Goal: Task Accomplishment & Management: Complete application form

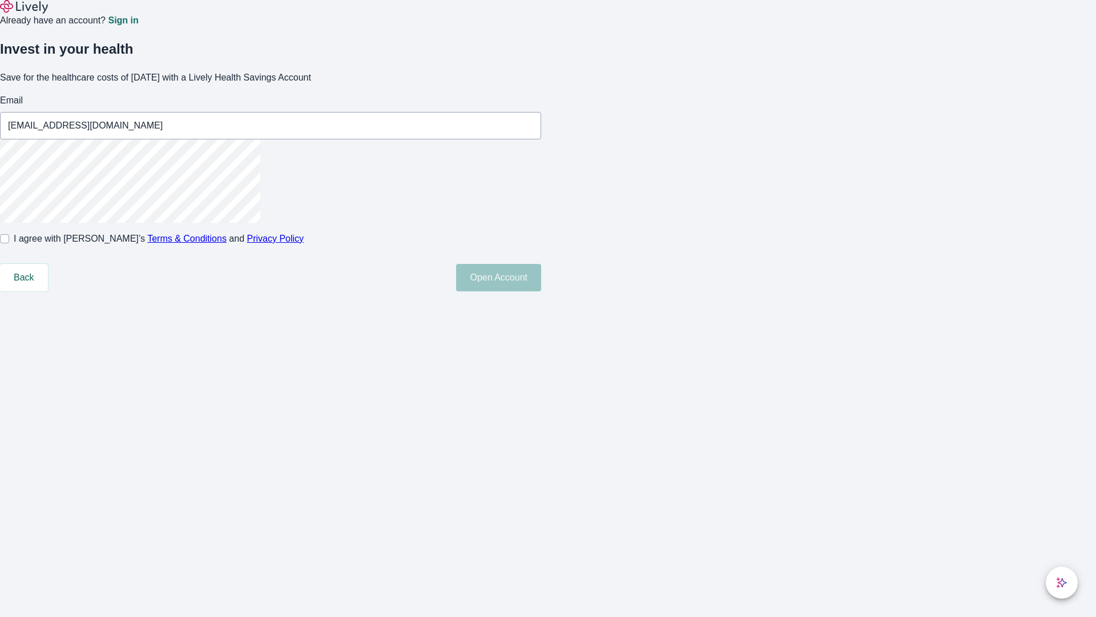
click at [9, 243] on input "I agree with Lively’s Terms & Conditions and Privacy Policy" at bounding box center [4, 238] width 9 height 9
checkbox input "true"
click at [541, 291] on button "Open Account" at bounding box center [498, 277] width 85 height 27
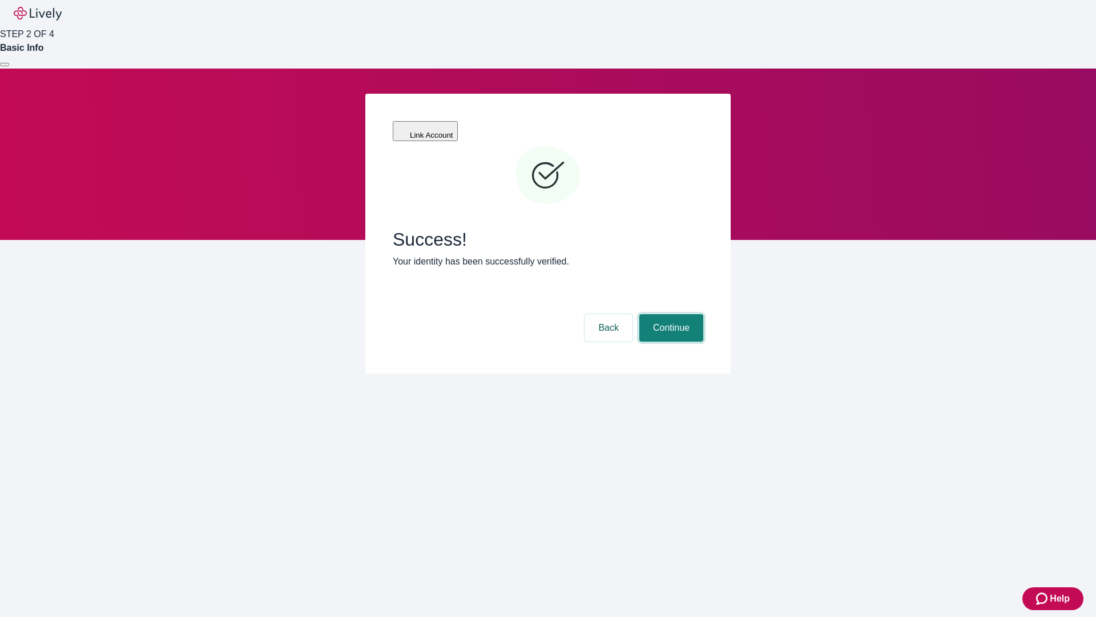
click at [670, 314] on button "Continue" at bounding box center [672, 327] width 64 height 27
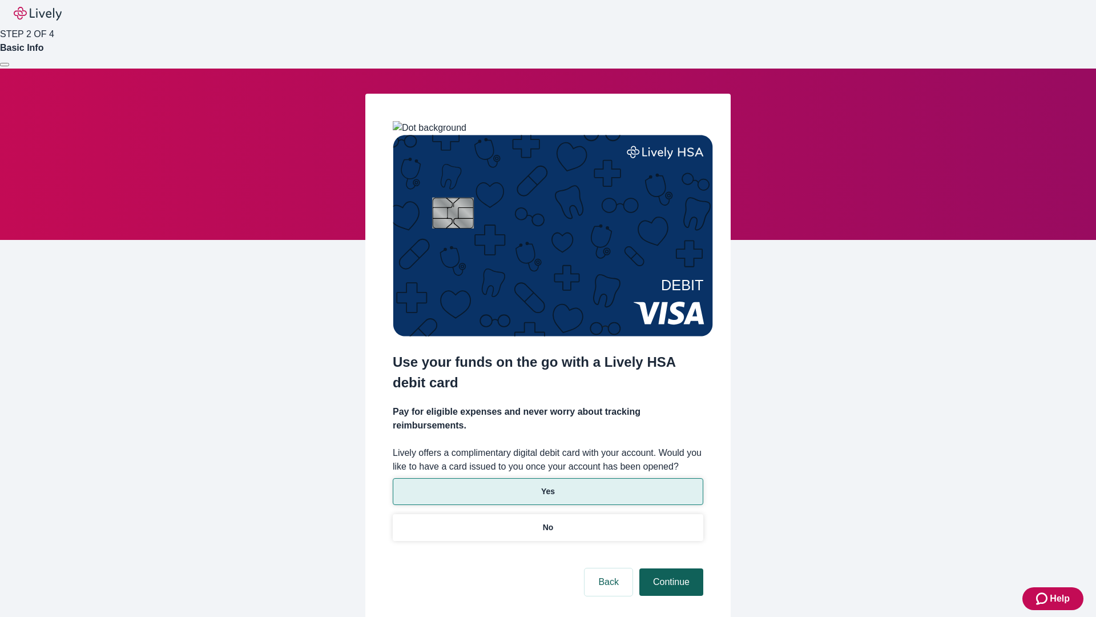
click at [548, 521] on p "No" at bounding box center [548, 527] width 11 height 12
click at [670, 568] on button "Continue" at bounding box center [672, 581] width 64 height 27
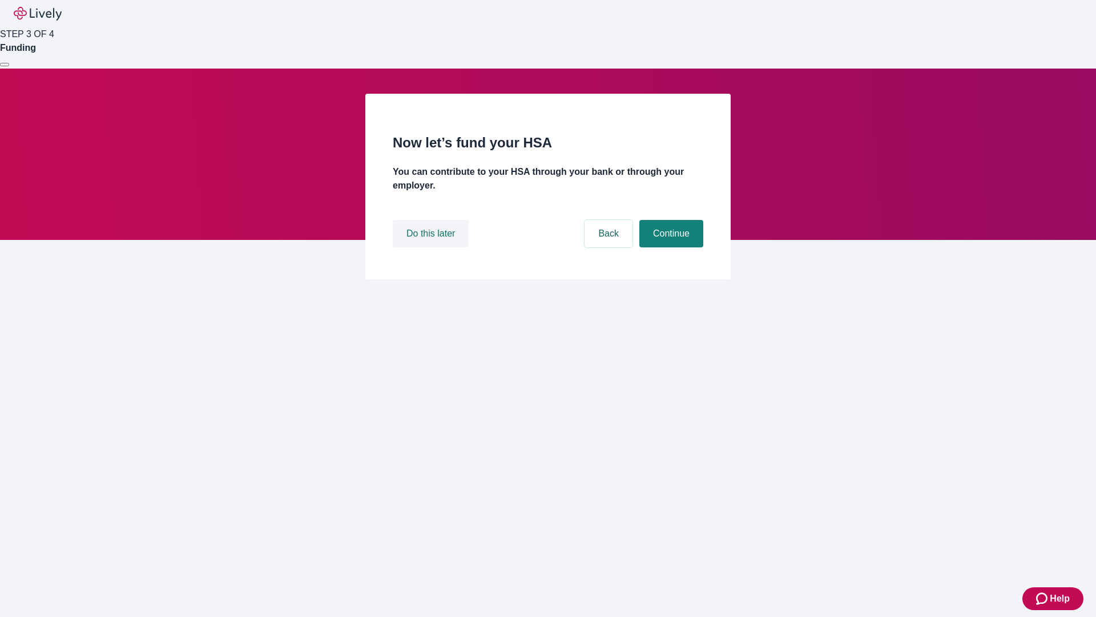
click at [432, 247] on button "Do this later" at bounding box center [431, 233] width 76 height 27
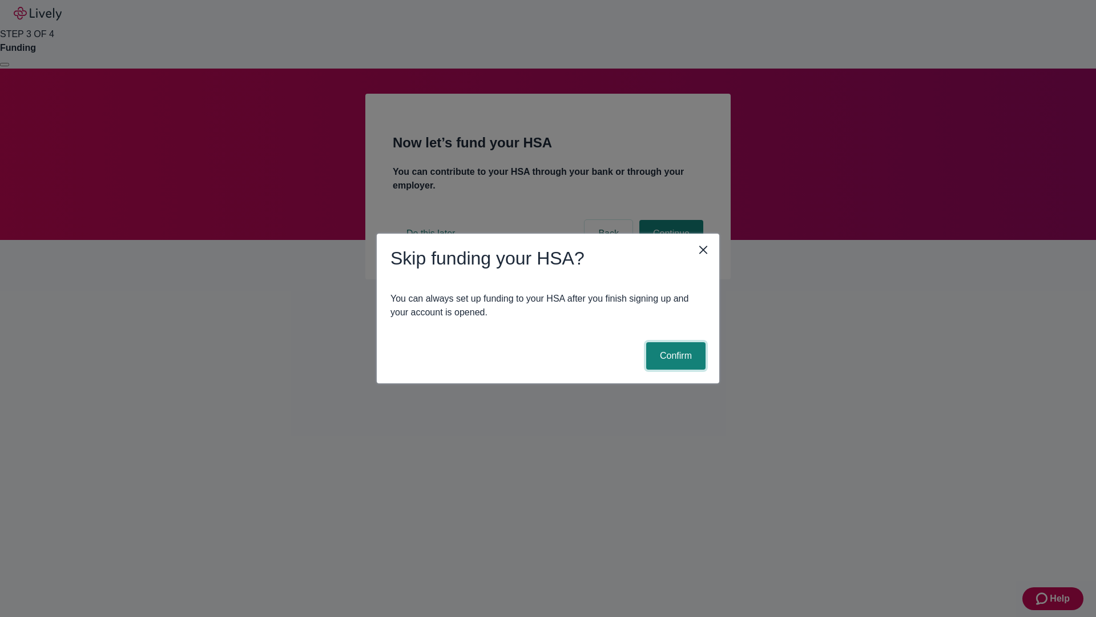
click at [674, 356] on button "Confirm" at bounding box center [675, 355] width 59 height 27
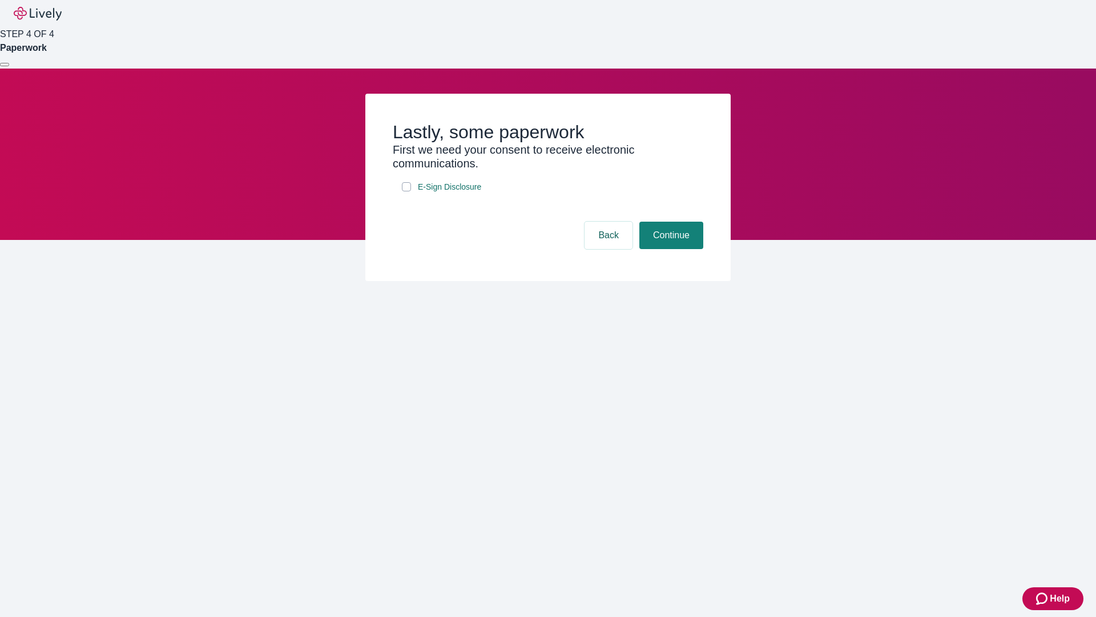
click at [407, 191] on input "E-Sign Disclosure" at bounding box center [406, 186] width 9 height 9
checkbox input "true"
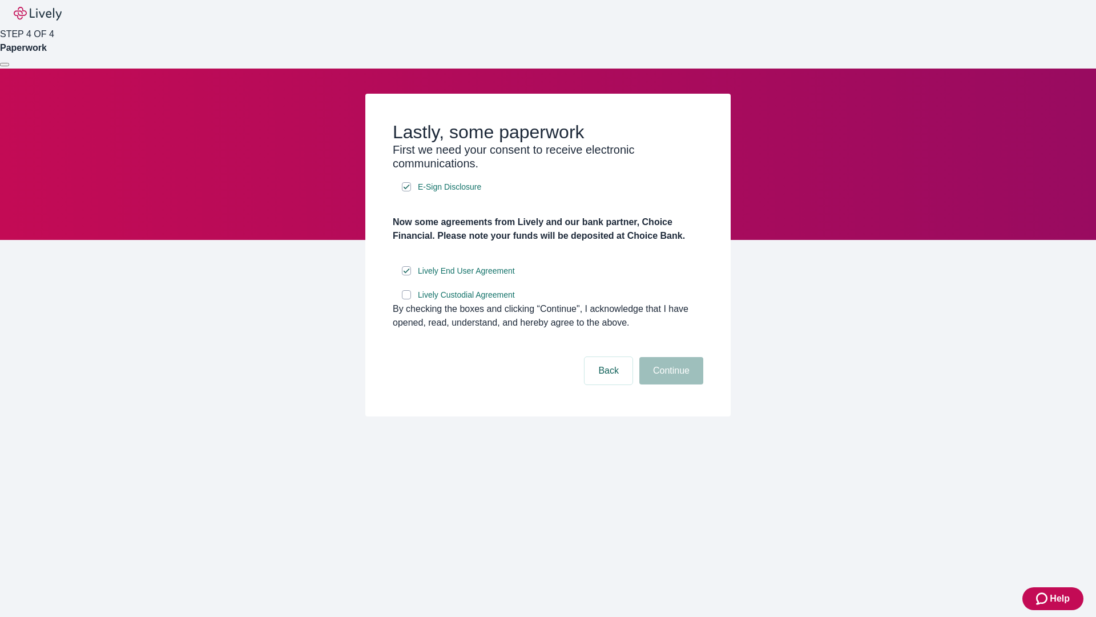
click at [407, 299] on input "Lively Custodial Agreement" at bounding box center [406, 294] width 9 height 9
checkbox input "true"
click at [670, 384] on button "Continue" at bounding box center [672, 370] width 64 height 27
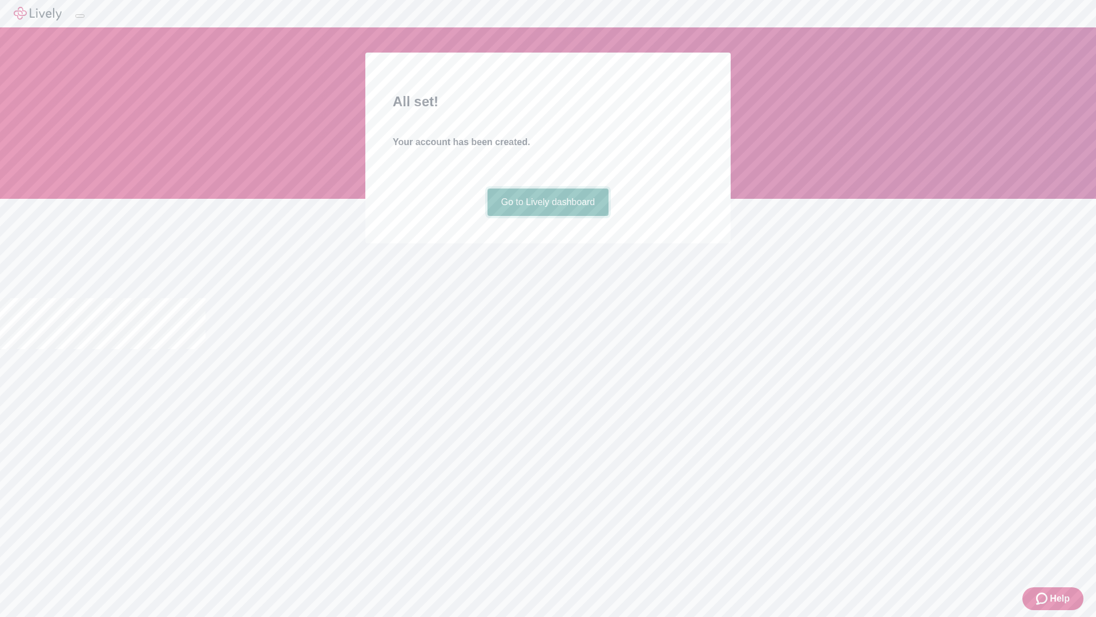
click at [548, 216] on link "Go to Lively dashboard" at bounding box center [549, 201] width 122 height 27
